Goal: Find specific page/section: Find specific page/section

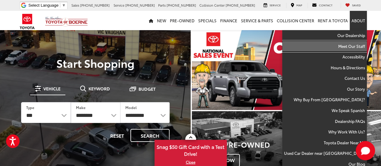
click at [353, 46] on link "Meet Our Staff" at bounding box center [324, 46] width 85 height 11
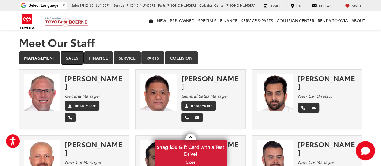
click at [75, 61] on link "Sales" at bounding box center [72, 57] width 23 height 13
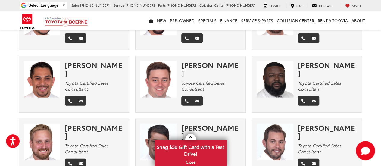
scroll to position [818, 0]
